Goal: Transaction & Acquisition: Obtain resource

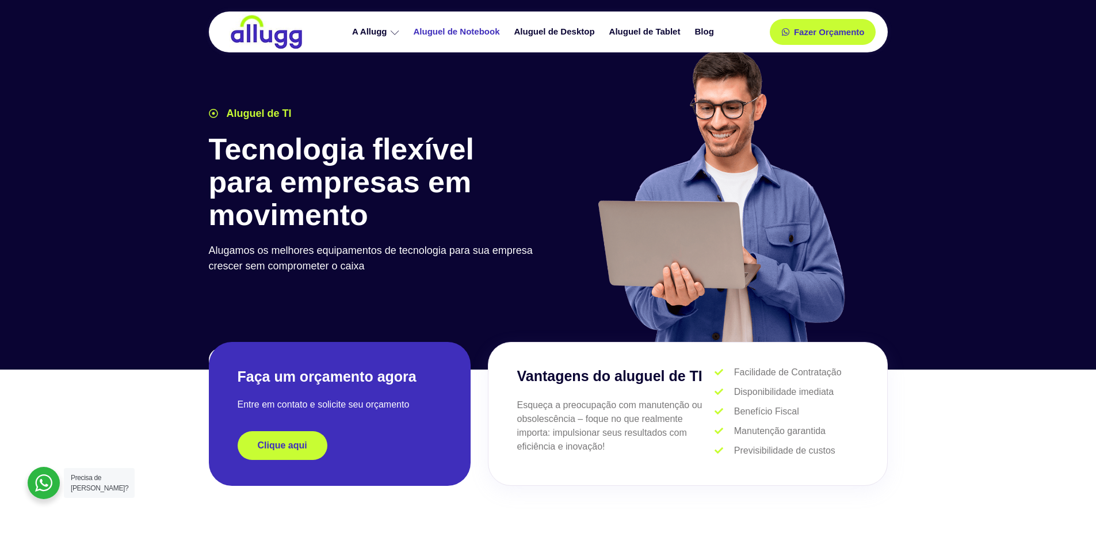
click at [483, 33] on link "Aluguel de Notebook" at bounding box center [458, 32] width 101 height 20
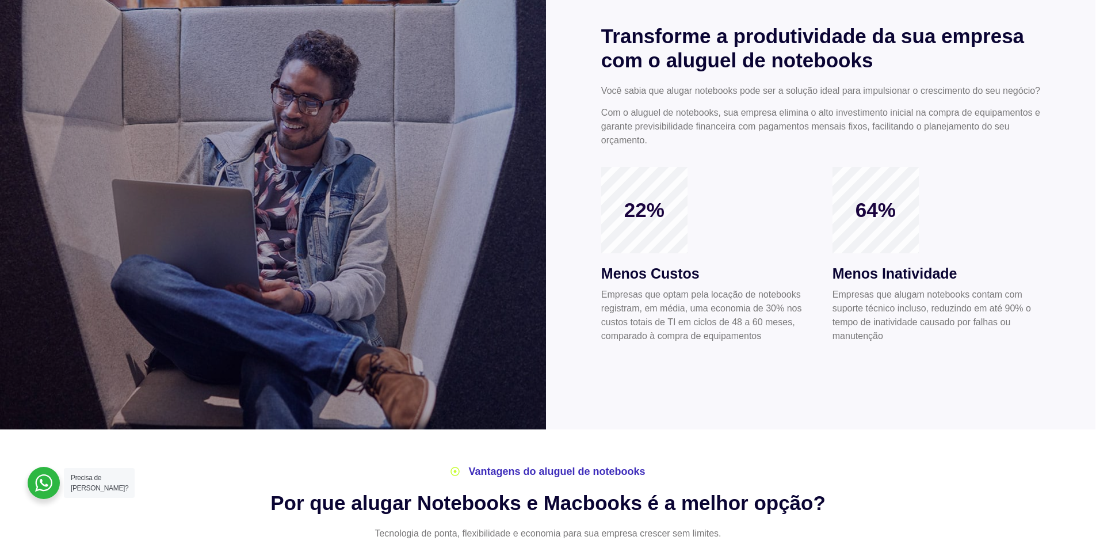
scroll to position [69, 0]
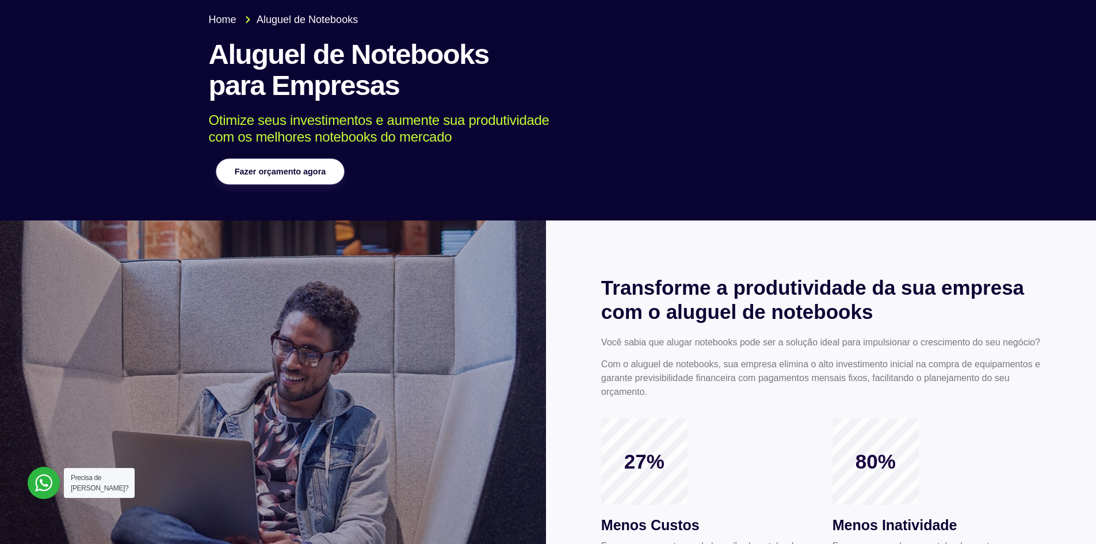
click at [295, 184] on link "Fazer orçamento agora" at bounding box center [280, 172] width 128 height 26
